Goal: Task Accomplishment & Management: Use online tool/utility

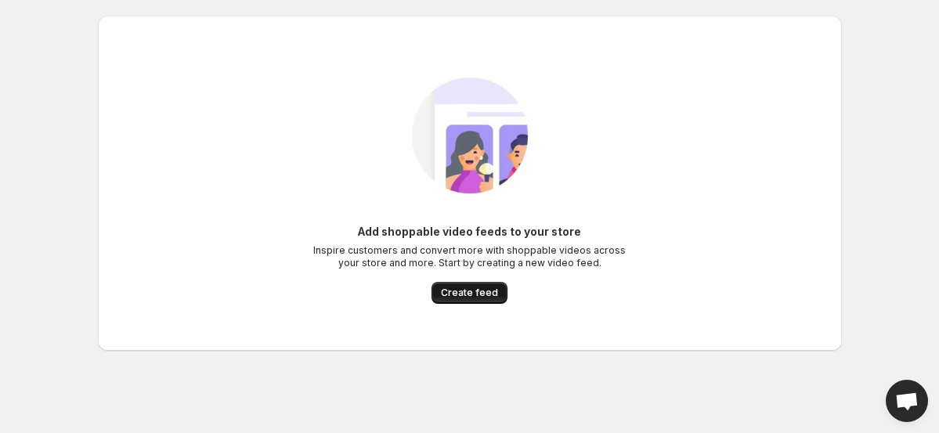
click at [484, 298] on span "Create feed" at bounding box center [469, 293] width 57 height 13
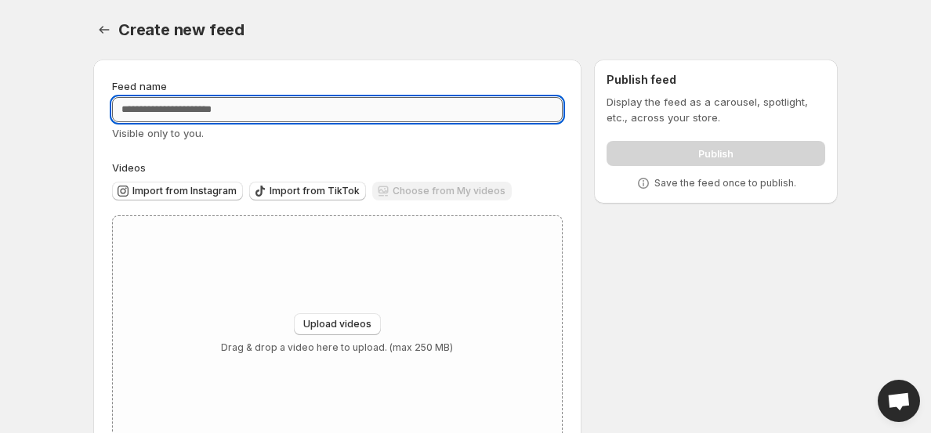
click at [338, 108] on input "Feed name" at bounding box center [337, 109] width 451 height 25
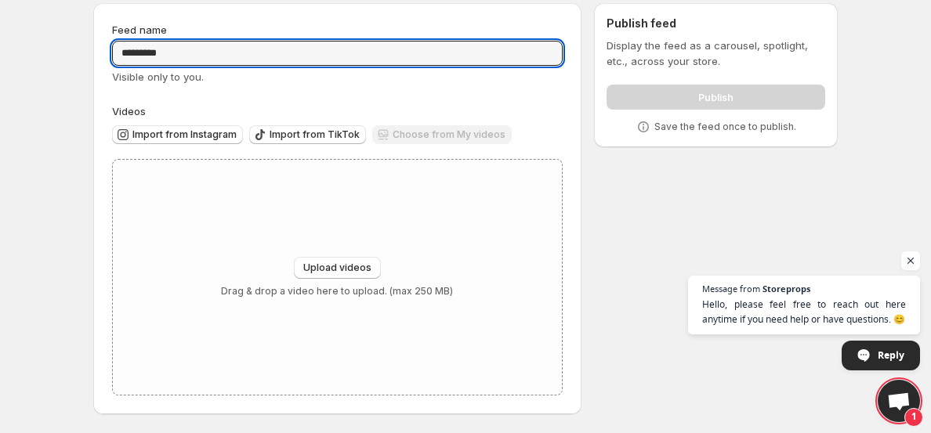
type input "*********"
click at [331, 265] on span "Upload videos" at bounding box center [337, 268] width 68 height 13
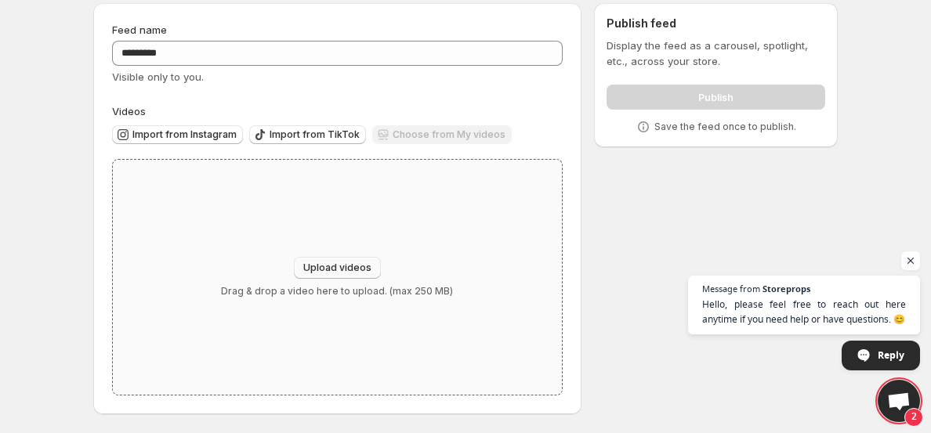
type input "**********"
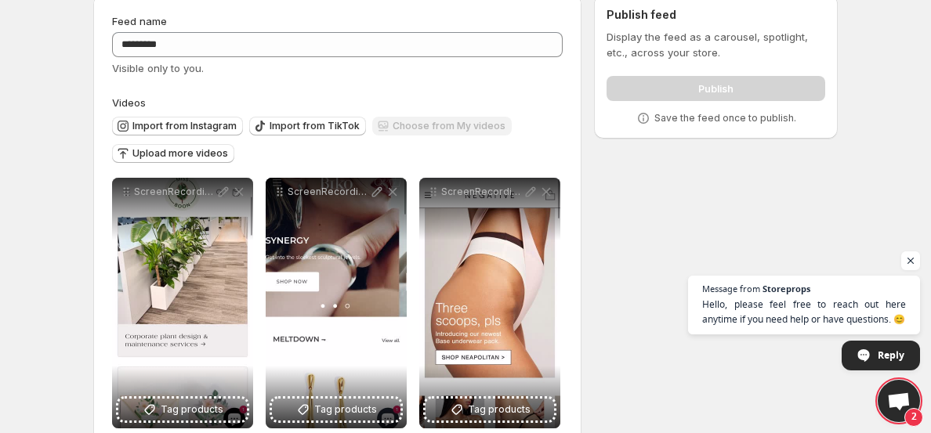
scroll to position [0, 0]
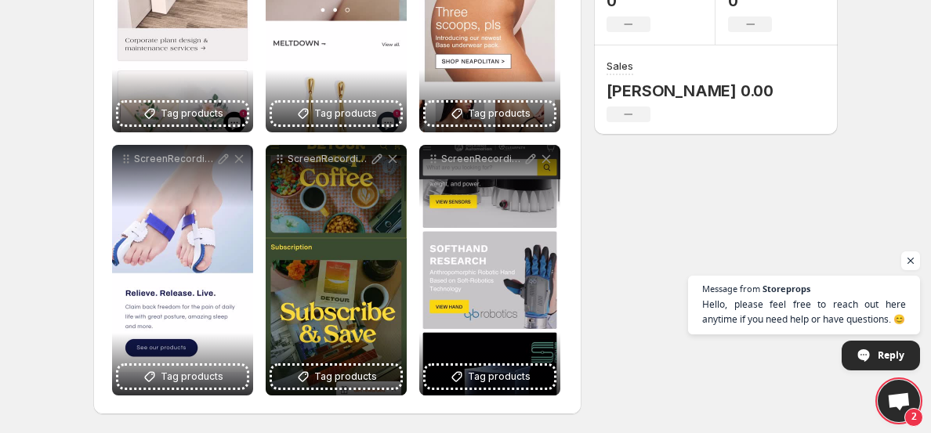
scroll to position [362, 0]
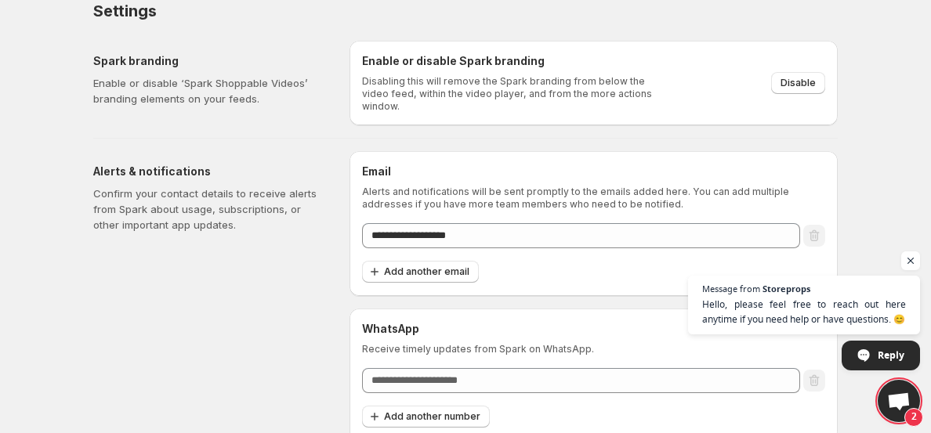
scroll to position [21, 0]
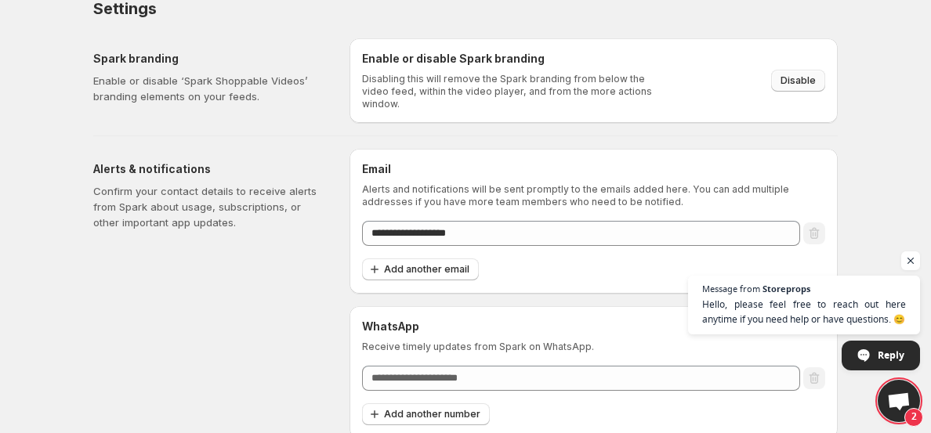
click at [794, 77] on span "Disable" at bounding box center [797, 80] width 35 height 13
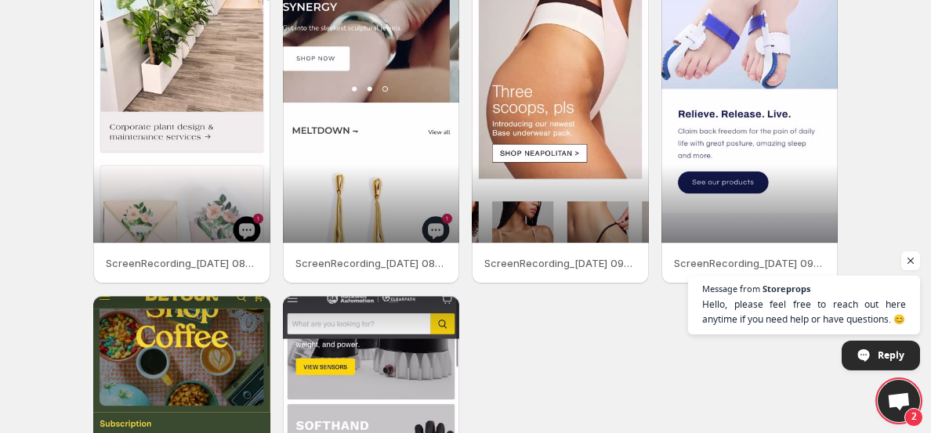
scroll to position [421, 0]
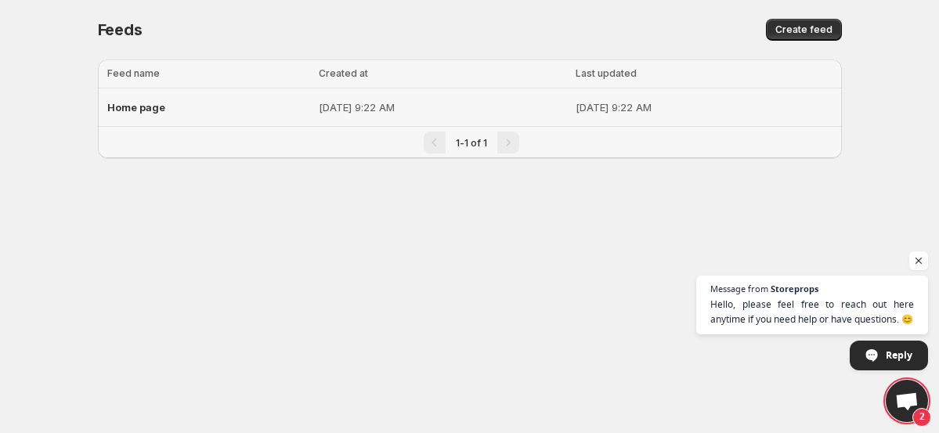
click at [239, 97] on div "Home page" at bounding box center [208, 107] width 203 height 28
